Goal: Task Accomplishment & Management: Use online tool/utility

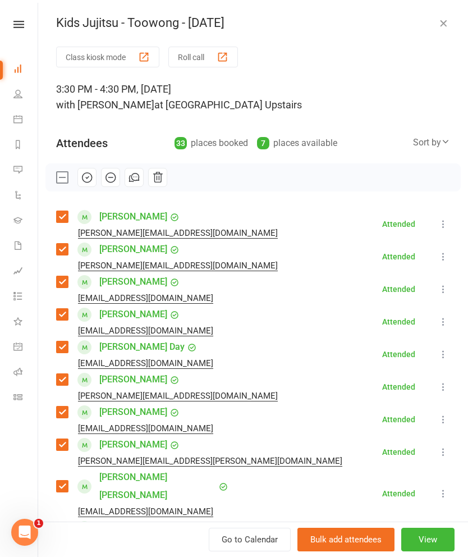
click at [438, 25] on icon "button" at bounding box center [443, 22] width 11 height 11
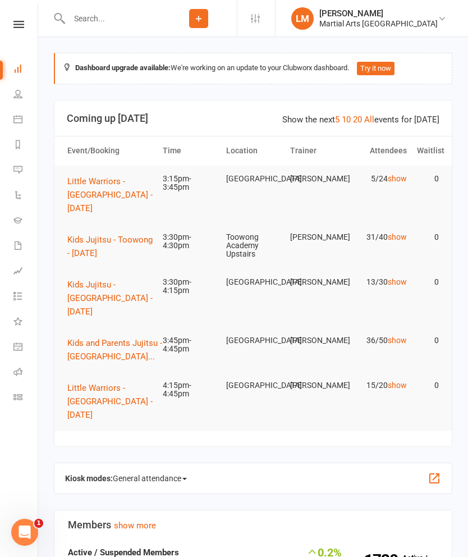
click at [351, 122] on link "10" at bounding box center [346, 120] width 9 height 10
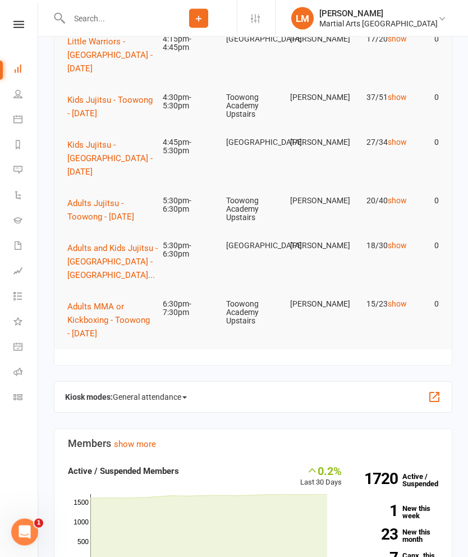
click at [99, 119] on span "Kids Jujitsu - Toowong - [DATE]" at bounding box center [109, 107] width 85 height 24
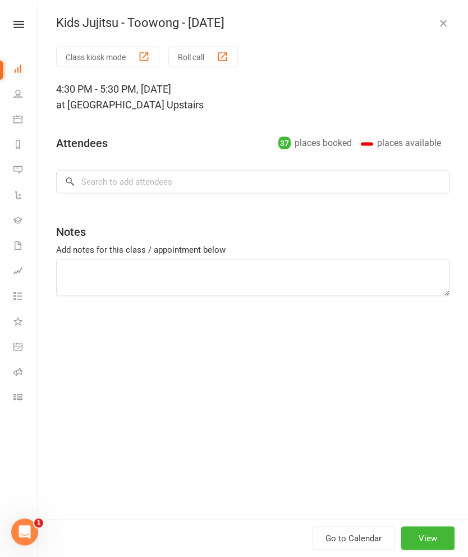
scroll to position [185, 0]
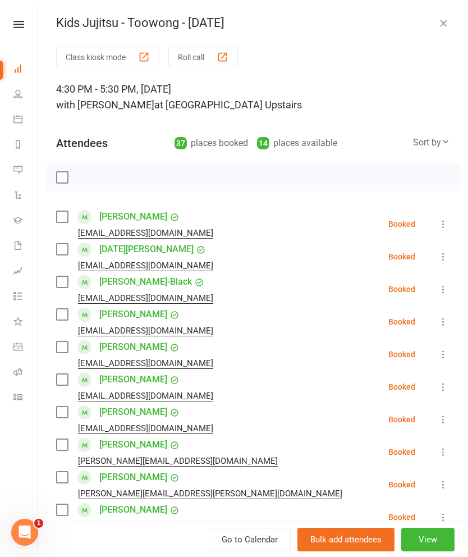
click at [63, 254] on label at bounding box center [61, 249] width 11 height 11
click at [65, 316] on label at bounding box center [61, 314] width 11 height 11
click at [63, 349] on label at bounding box center [61, 346] width 11 height 11
click at [64, 385] on label at bounding box center [61, 379] width 11 height 11
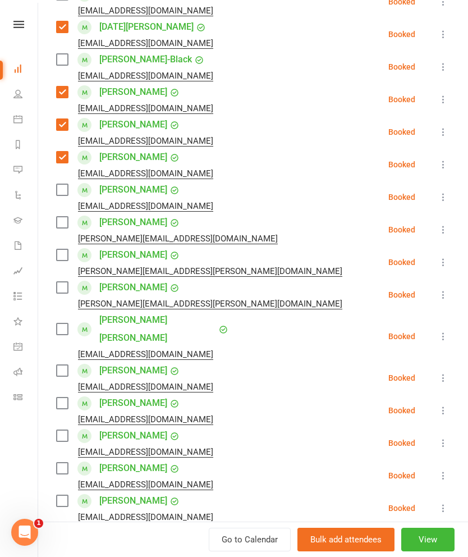
scroll to position [223, 0]
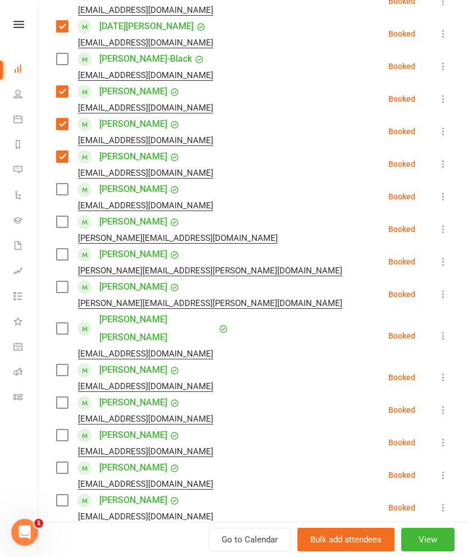
click at [57, 260] on label at bounding box center [61, 254] width 11 height 11
click at [59, 285] on label at bounding box center [61, 286] width 11 height 11
click at [58, 325] on label at bounding box center [61, 328] width 11 height 11
click at [63, 364] on label at bounding box center [61, 369] width 11 height 11
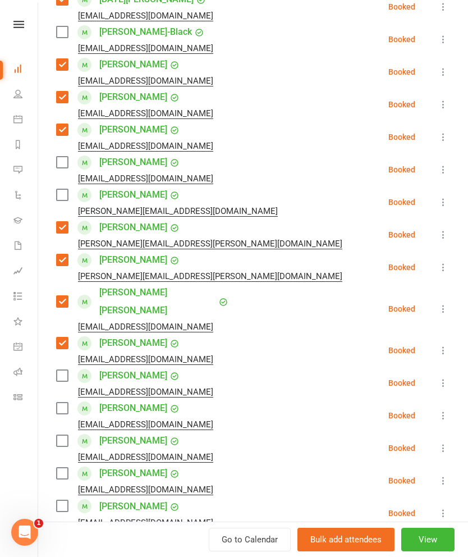
click at [58, 370] on label at bounding box center [61, 375] width 11 height 11
click at [60, 403] on label at bounding box center [61, 408] width 11 height 11
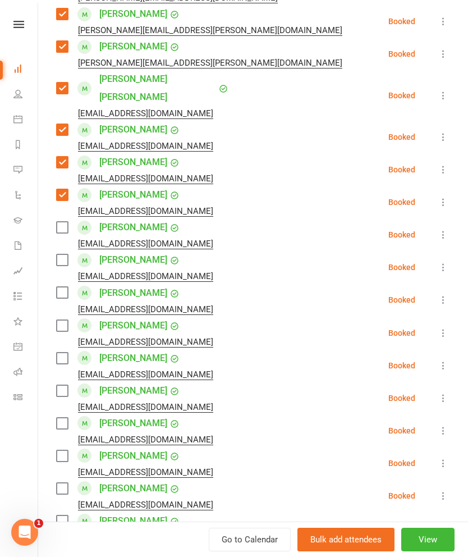
scroll to position [464, 0]
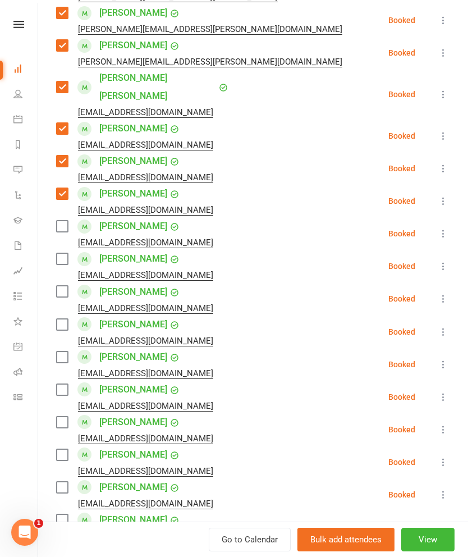
click at [67, 221] on label at bounding box center [61, 226] width 11 height 11
click at [59, 253] on label at bounding box center [61, 258] width 11 height 11
click at [60, 286] on label at bounding box center [61, 291] width 11 height 11
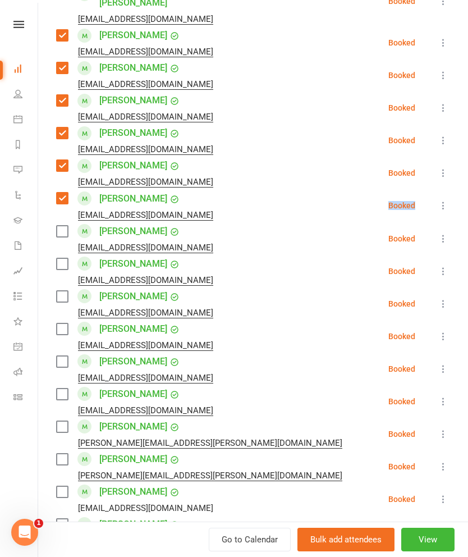
scroll to position [560, 0]
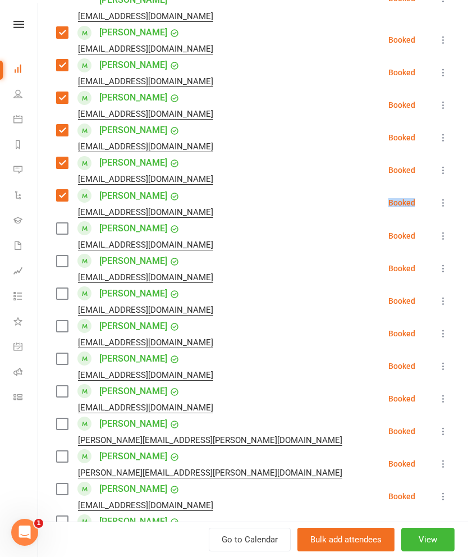
click at [60, 288] on label at bounding box center [61, 293] width 11 height 11
click at [63, 321] on label at bounding box center [61, 326] width 11 height 11
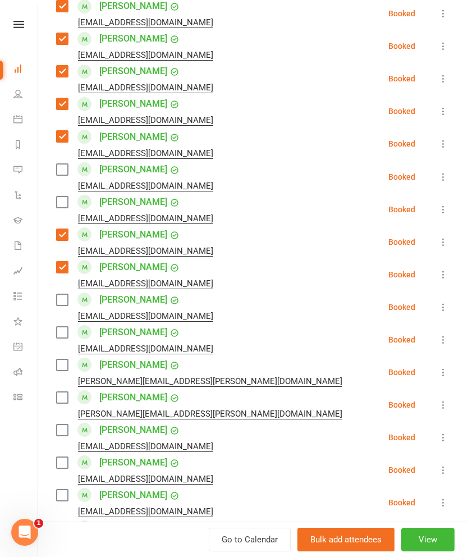
scroll to position [625, 0]
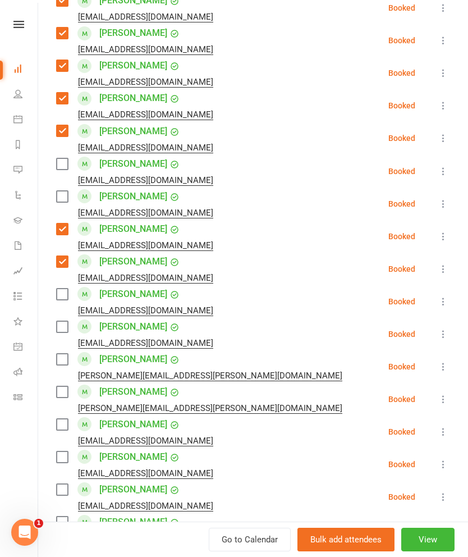
click at [59, 289] on label at bounding box center [61, 294] width 11 height 11
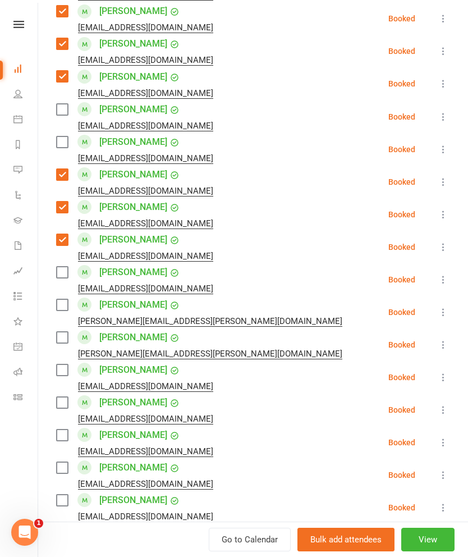
scroll to position [685, 0]
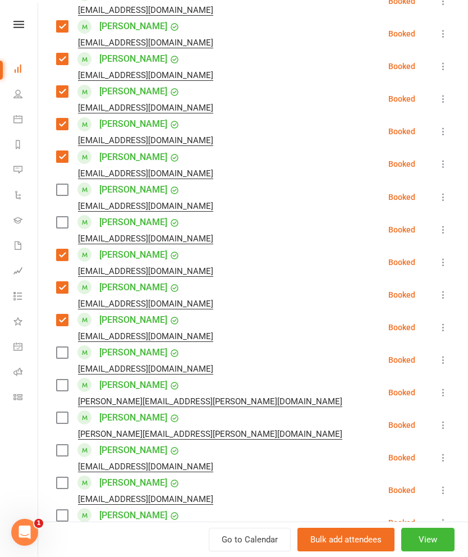
click at [61, 184] on label at bounding box center [61, 189] width 11 height 11
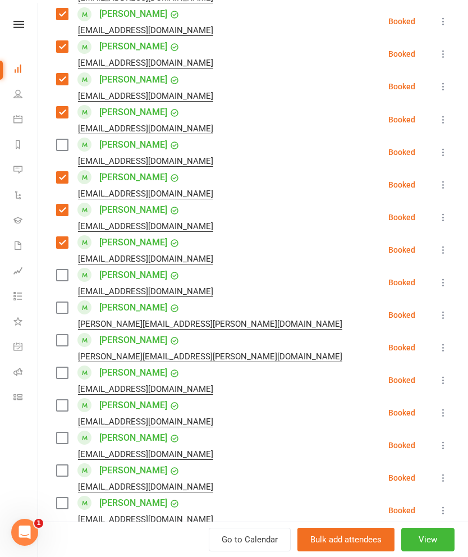
click at [62, 302] on label at bounding box center [61, 307] width 11 height 11
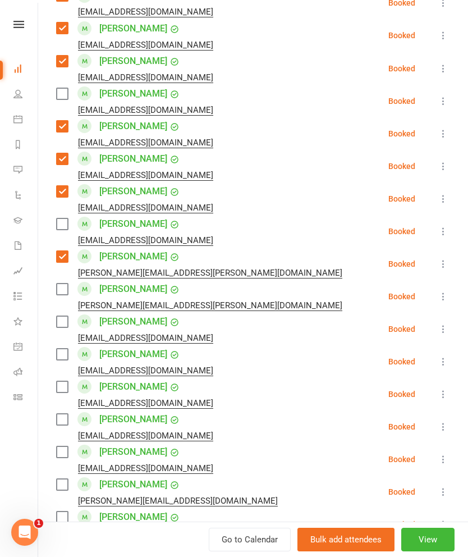
scroll to position [732, 0]
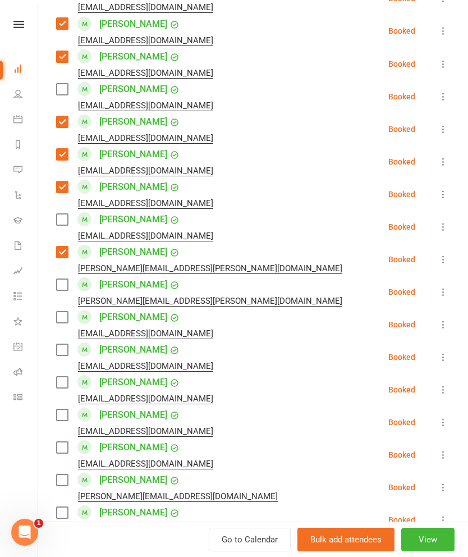
click at [60, 312] on label at bounding box center [61, 317] width 11 height 11
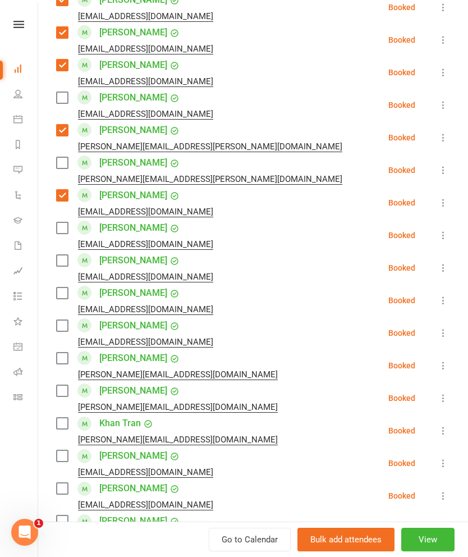
scroll to position [857, 0]
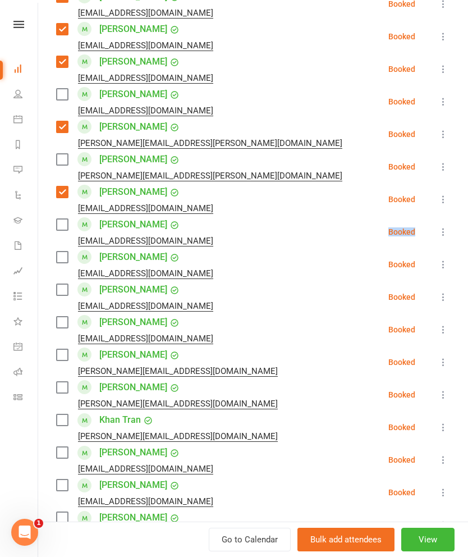
click at [56, 252] on label at bounding box center [61, 257] width 11 height 11
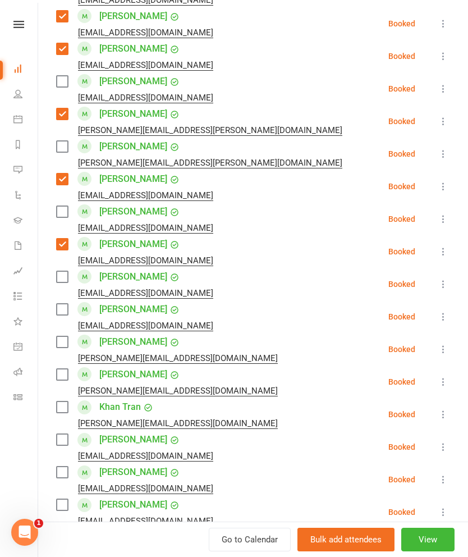
scroll to position [872, 0]
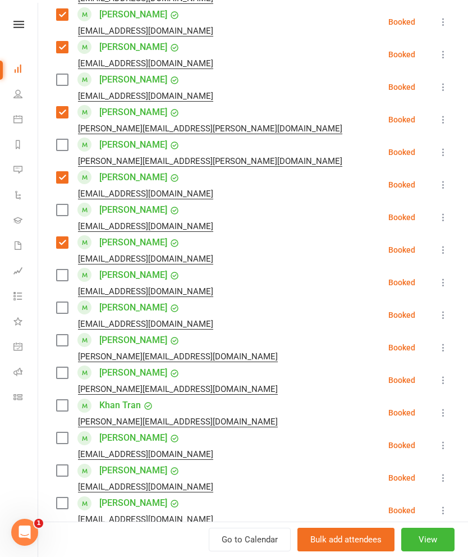
click at [63, 237] on label at bounding box center [61, 242] width 11 height 11
click at [58, 270] on label at bounding box center [61, 275] width 11 height 11
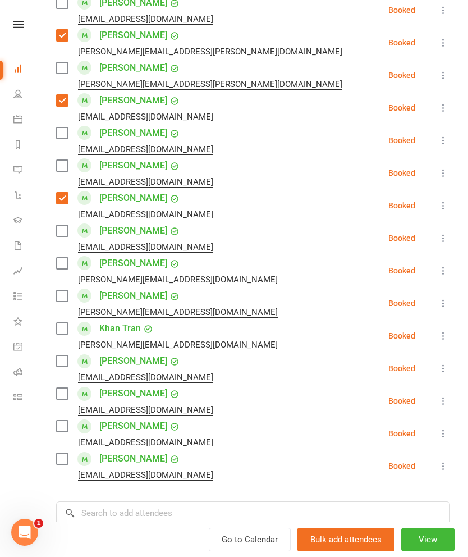
scroll to position [957, 0]
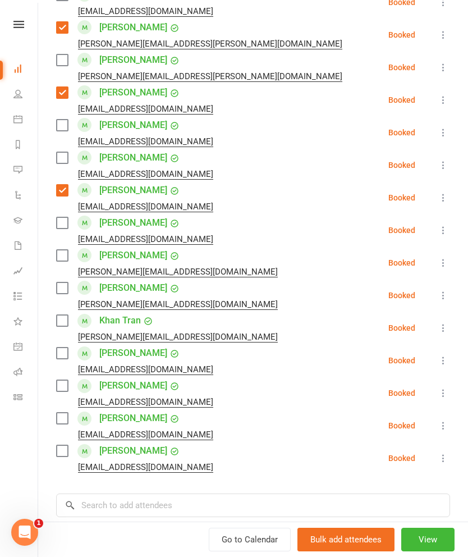
click at [58, 315] on label at bounding box center [61, 320] width 11 height 11
click at [64, 250] on label at bounding box center [61, 255] width 11 height 11
click at [63, 282] on label at bounding box center [61, 287] width 11 height 11
click at [57, 348] on label at bounding box center [61, 353] width 11 height 11
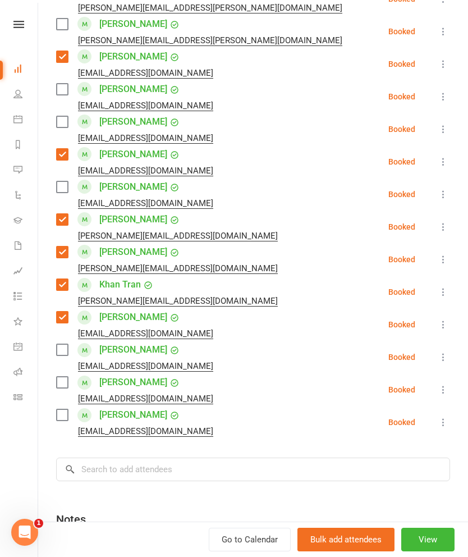
scroll to position [993, 0]
click at [59, 391] on div "[EMAIL_ADDRESS][DOMAIN_NAME]" at bounding box center [137, 398] width 162 height 15
click at [56, 376] on label at bounding box center [61, 381] width 11 height 11
click at [56, 409] on label at bounding box center [61, 414] width 11 height 11
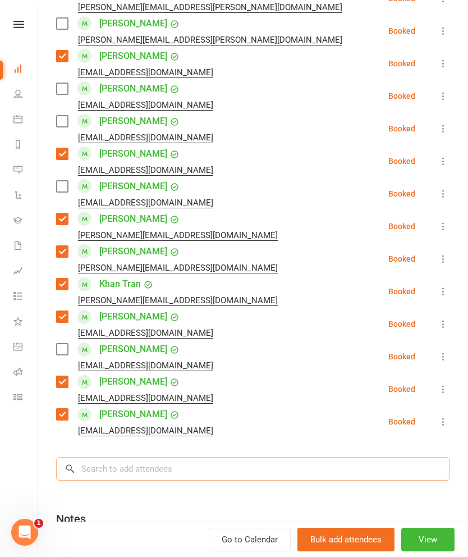
click at [394, 457] on input "search" at bounding box center [253, 469] width 394 height 24
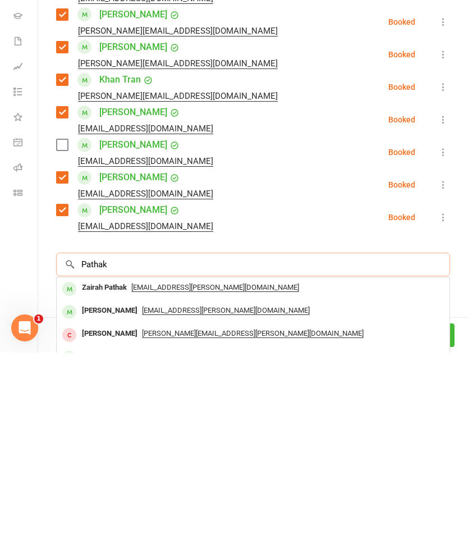
type input "Pathak"
click at [375, 484] on div "[EMAIL_ADDRESS][PERSON_NAME][DOMAIN_NAME]" at bounding box center [253, 492] width 384 height 16
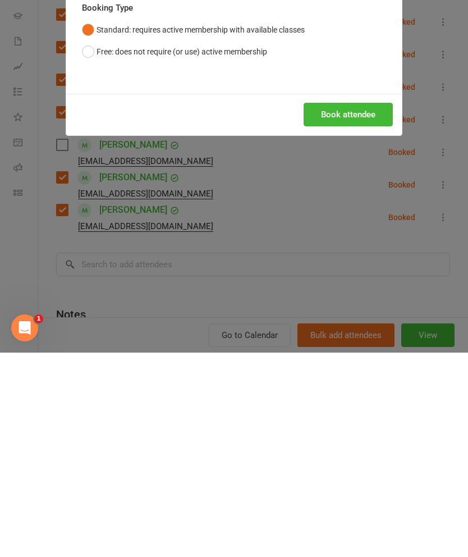
scroll to position [460, 0]
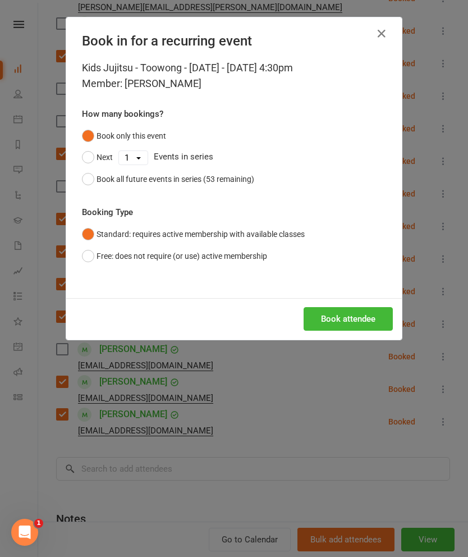
click at [362, 312] on button "Book attendee" at bounding box center [348, 319] width 89 height 24
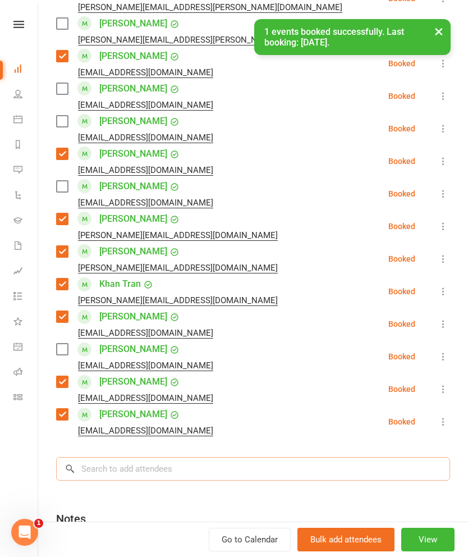
click at [381, 457] on input "search" at bounding box center [253, 469] width 394 height 24
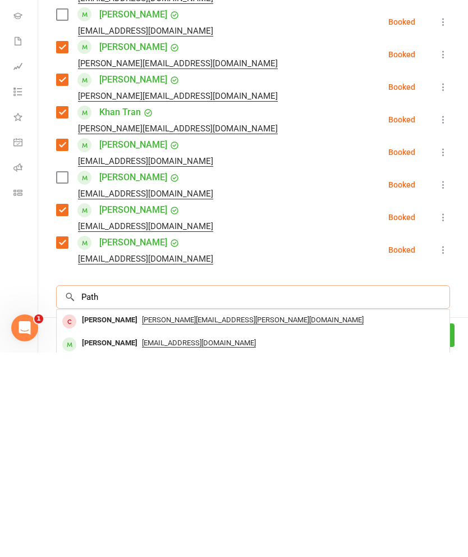
scroll to position [531, 0]
type input "Pathak"
click at [86, 540] on div "[PERSON_NAME]" at bounding box center [109, 548] width 65 height 16
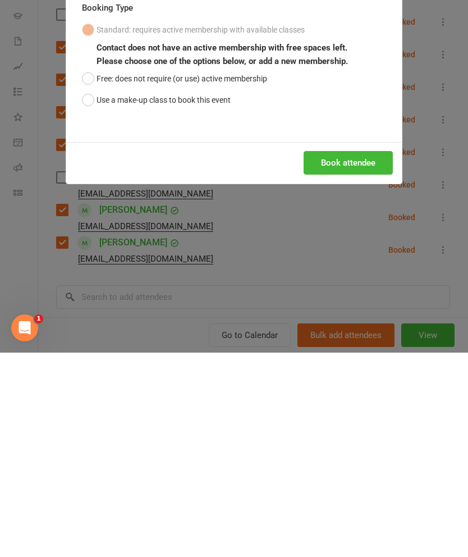
scroll to position [735, 0]
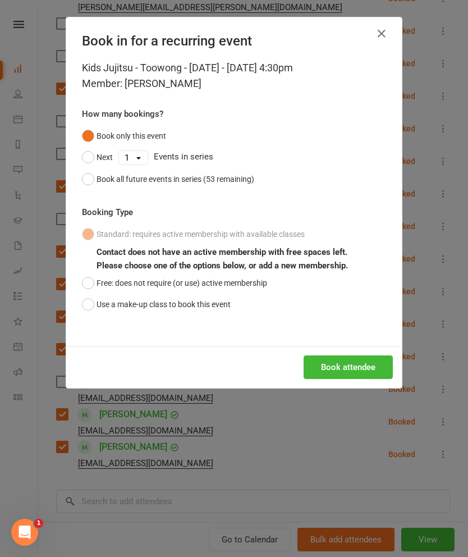
click at [92, 303] on button "Use a make-up class to book this event" at bounding box center [156, 304] width 149 height 21
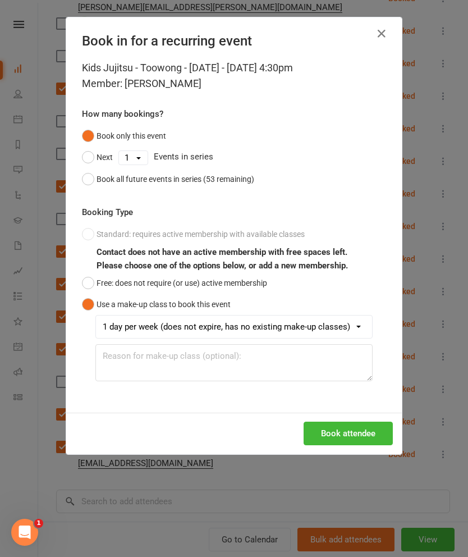
click at [372, 428] on button "Book attendee" at bounding box center [348, 434] width 89 height 24
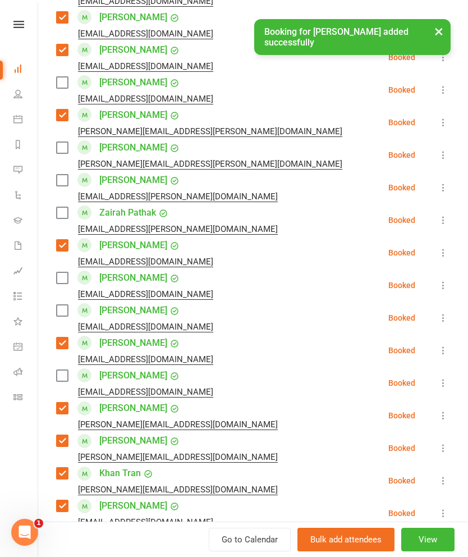
scroll to position [814, 0]
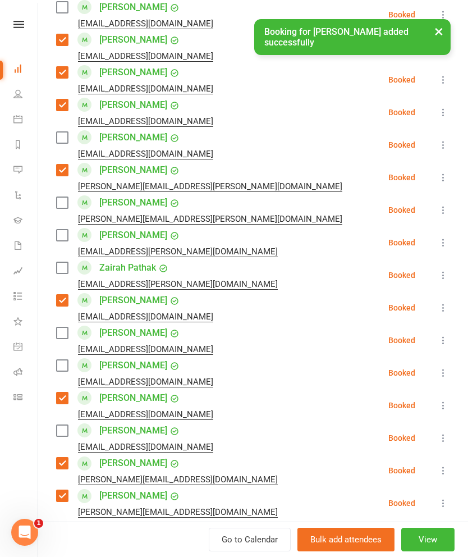
click at [63, 230] on label at bounding box center [61, 235] width 11 height 11
click at [57, 262] on label at bounding box center [61, 267] width 11 height 11
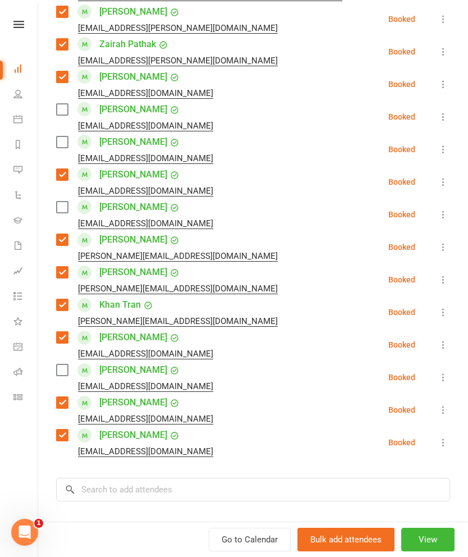
scroll to position [1043, 0]
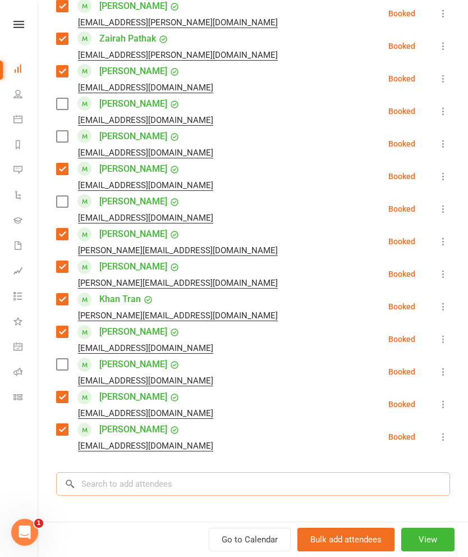
click at [343, 476] on input "search" at bounding box center [253, 484] width 394 height 24
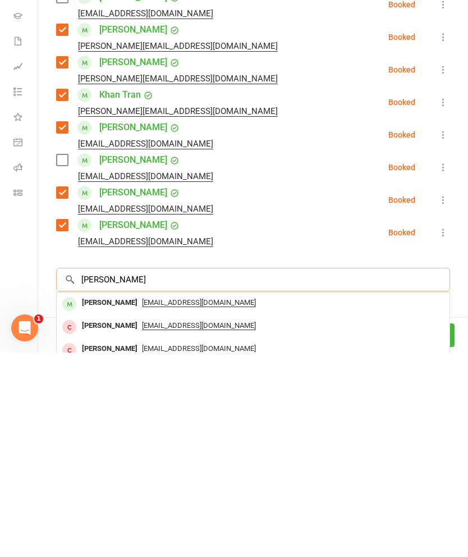
type input "[PERSON_NAME]"
click at [92, 499] on div "[PERSON_NAME]" at bounding box center [109, 507] width 65 height 16
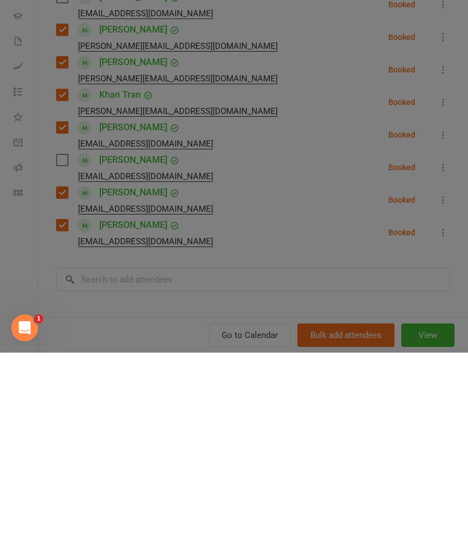
scroll to position [1025, 0]
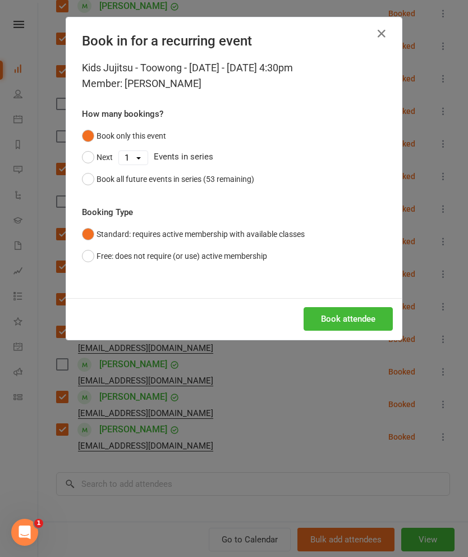
click at [372, 311] on button "Book attendee" at bounding box center [348, 319] width 89 height 24
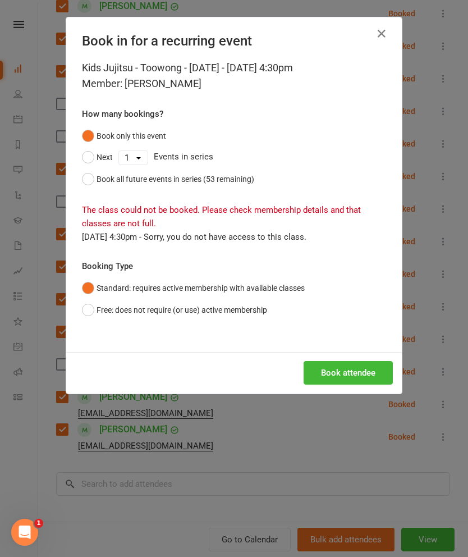
click at [98, 299] on button "Free: does not require (or use) active membership" at bounding box center [174, 309] width 185 height 21
click at [349, 382] on button "Book attendee" at bounding box center [348, 373] width 89 height 24
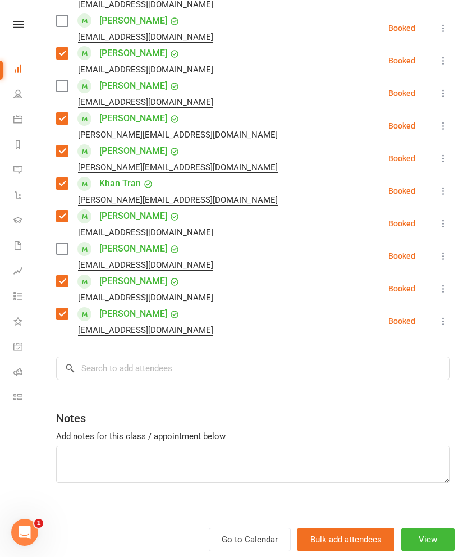
scroll to position [1191, 0]
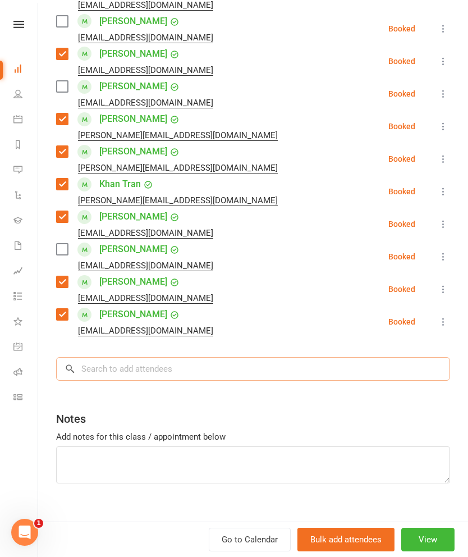
click at [252, 357] on input "search" at bounding box center [253, 369] width 394 height 24
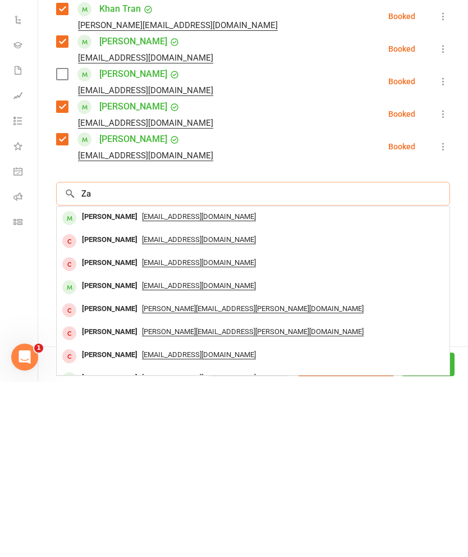
type input "Z"
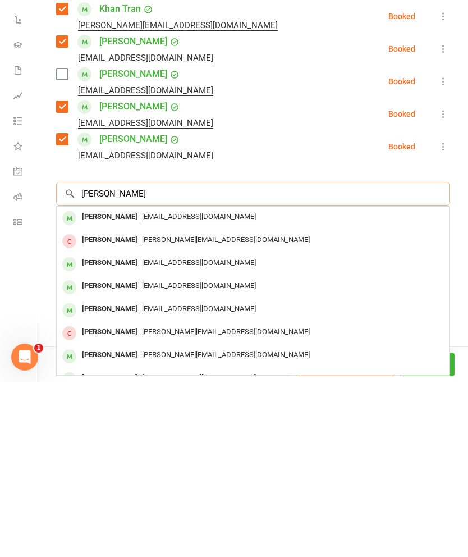
type input "[PERSON_NAME]"
click at [122, 476] on div "[PERSON_NAME]" at bounding box center [109, 484] width 65 height 16
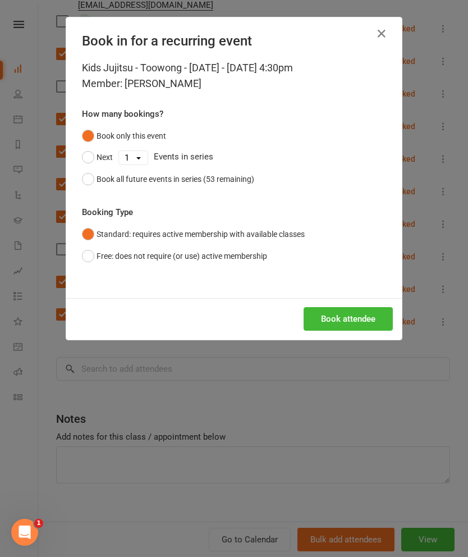
click at [373, 315] on button "Book attendee" at bounding box center [348, 319] width 89 height 24
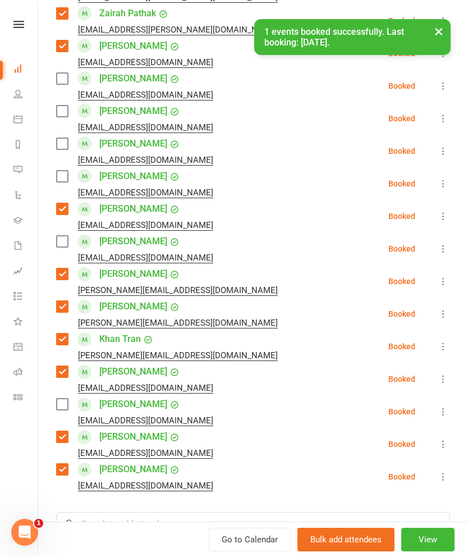
scroll to position [1053, 0]
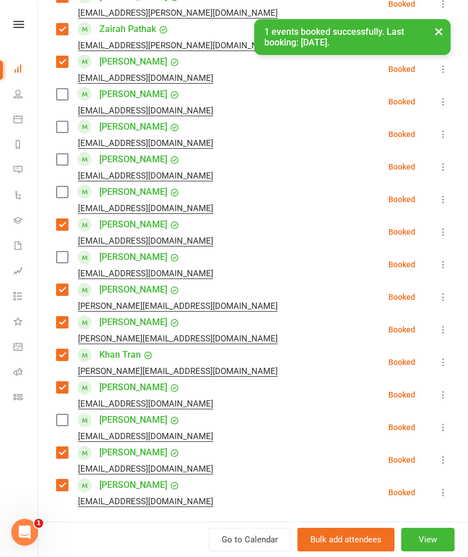
click at [57, 121] on label at bounding box center [61, 126] width 11 height 11
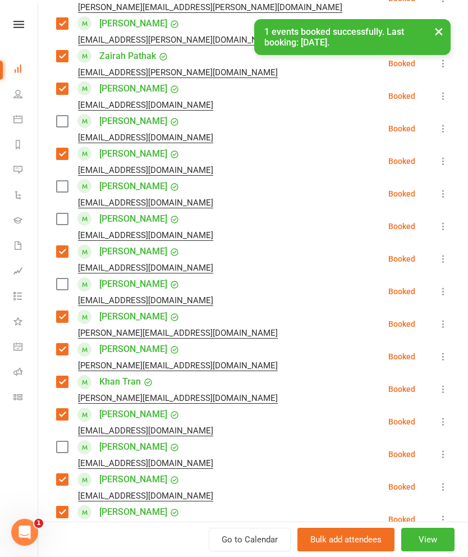
click at [63, 213] on label at bounding box center [61, 218] width 11 height 11
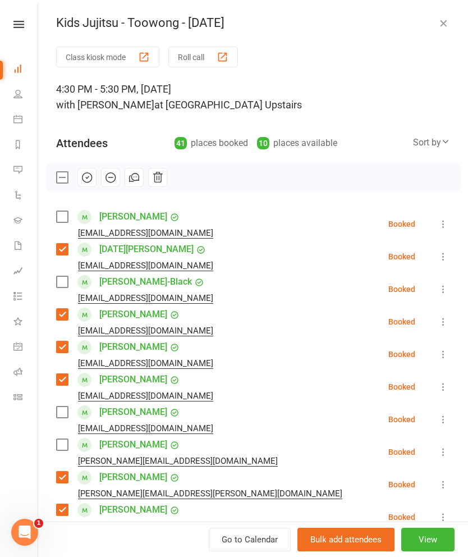
scroll to position [0, 0]
click at [91, 180] on icon "button" at bounding box center [88, 178] width 10 height 10
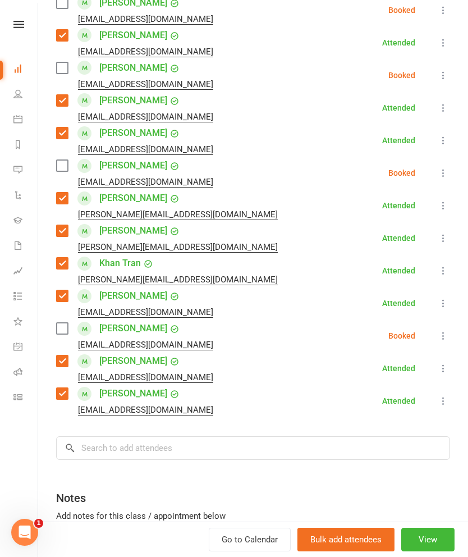
scroll to position [1145, 0]
click at [287, 436] on input "search" at bounding box center [253, 448] width 394 height 24
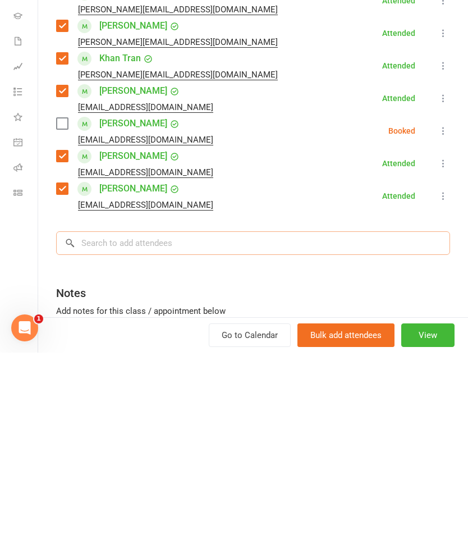
type input "K"
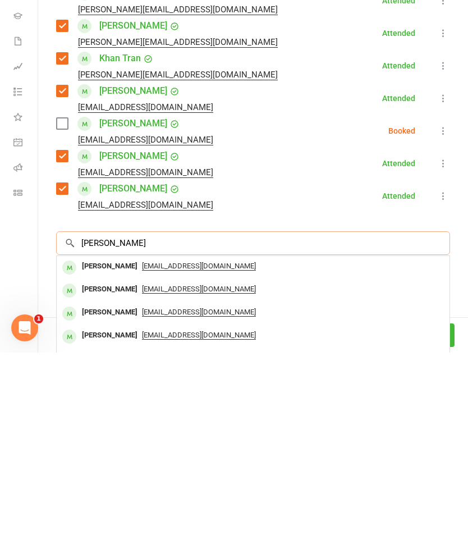
type input "[PERSON_NAME]"
click at [93, 486] on div "[PERSON_NAME]" at bounding box center [109, 494] width 65 height 16
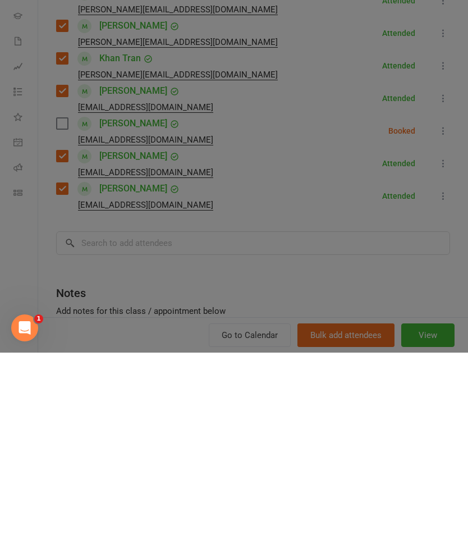
scroll to position [1454, 0]
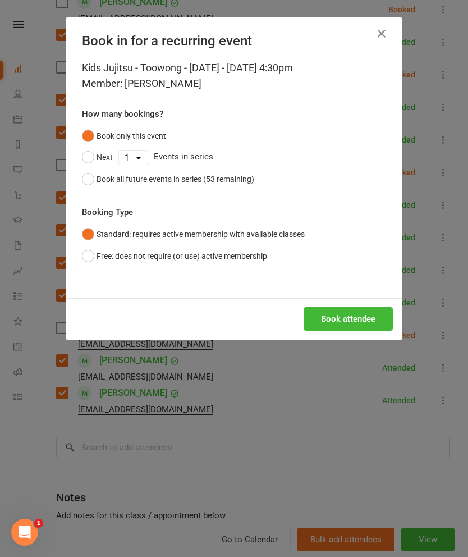
click at [378, 320] on button "Book attendee" at bounding box center [348, 319] width 89 height 24
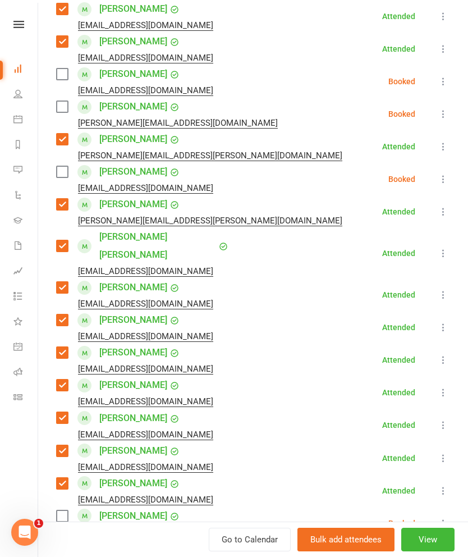
click at [59, 177] on label at bounding box center [61, 171] width 11 height 11
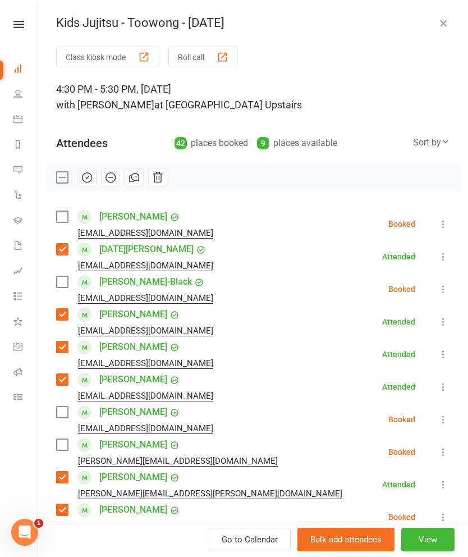
scroll to position [-1, 0]
click at [86, 179] on icon "button" at bounding box center [87, 177] width 12 height 12
click at [148, 211] on link "[PERSON_NAME]" at bounding box center [133, 217] width 68 height 18
click at [67, 218] on label at bounding box center [61, 216] width 11 height 11
